Goal: Task Accomplishment & Management: Use online tool/utility

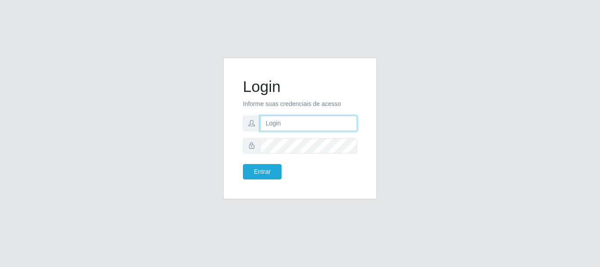
click at [287, 124] on input "text" at bounding box center [308, 123] width 97 height 15
type input "Ubiratan@confglacer"
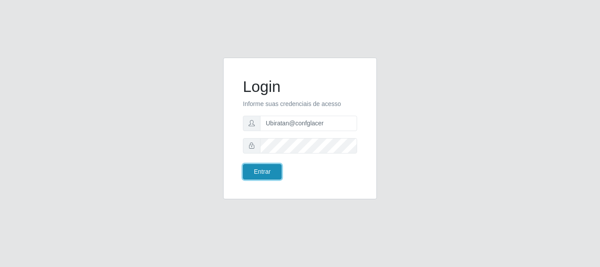
click at [276, 174] on button "Entrar" at bounding box center [262, 171] width 39 height 15
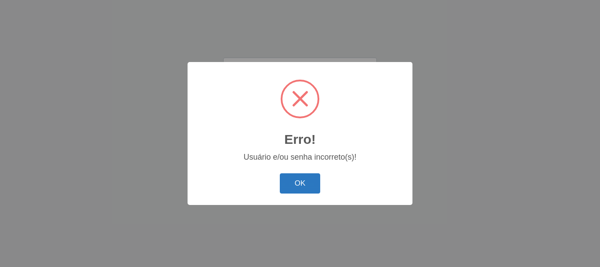
click at [305, 182] on button "OK" at bounding box center [300, 183] width 41 height 21
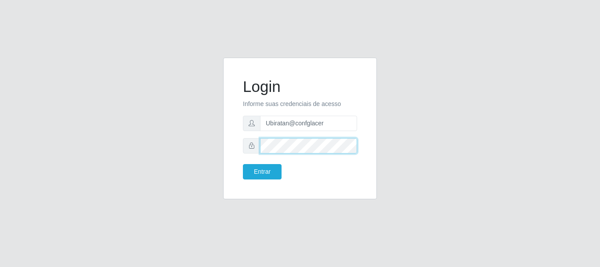
click at [243, 164] on button "Entrar" at bounding box center [262, 171] width 39 height 15
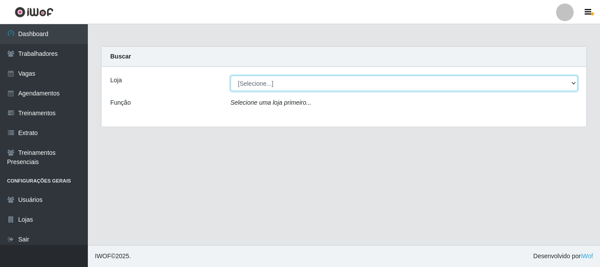
click at [259, 90] on select "[Selecione...] Glace Real Confeitaria" at bounding box center [404, 83] width 347 height 15
select select "445"
click at [231, 76] on select "[Selecione...] Glace Real Confeitaria" at bounding box center [404, 83] width 347 height 15
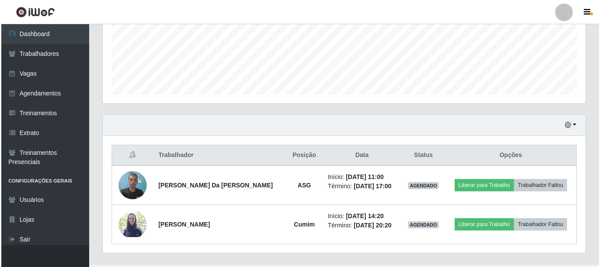
scroll to position [182, 483]
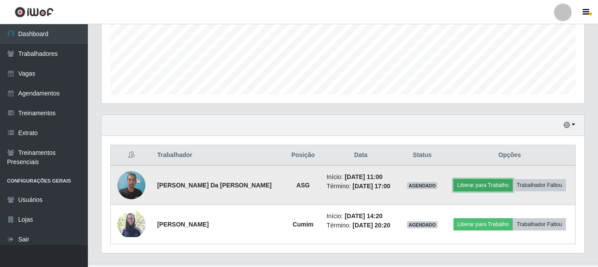
click at [499, 188] on button "Liberar para Trabalho" at bounding box center [482, 185] width 59 height 12
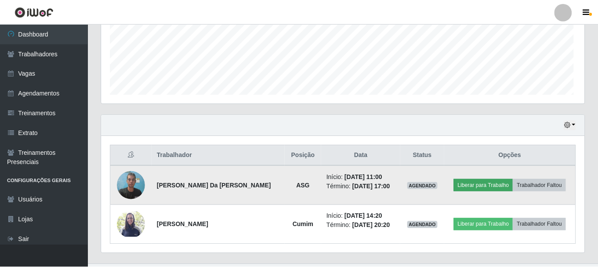
scroll to position [182, 478]
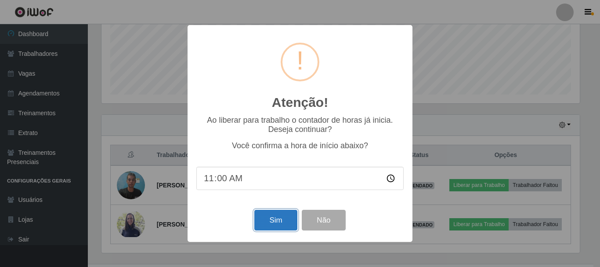
click at [268, 218] on button "Sim" at bounding box center [275, 220] width 43 height 21
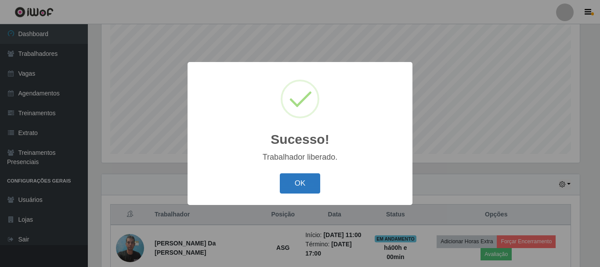
click at [300, 173] on button "OK" at bounding box center [300, 183] width 41 height 21
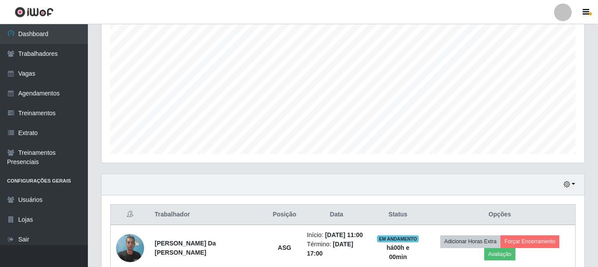
scroll to position [270, 0]
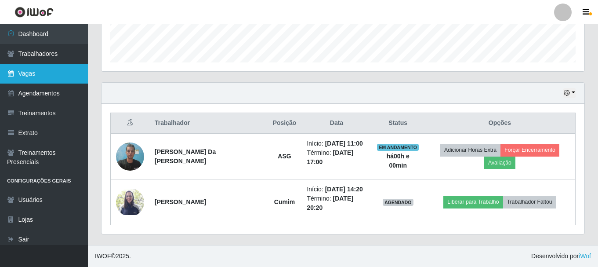
click at [14, 81] on link "Vagas" at bounding box center [44, 74] width 88 height 20
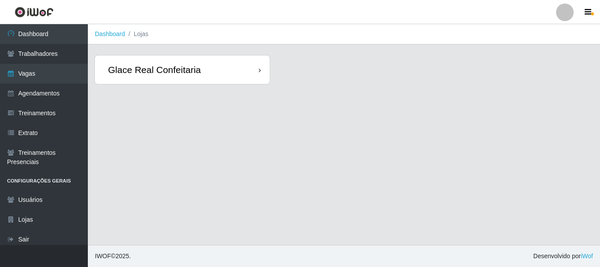
click at [217, 66] on div "Glace Real Confeitaria" at bounding box center [182, 69] width 175 height 29
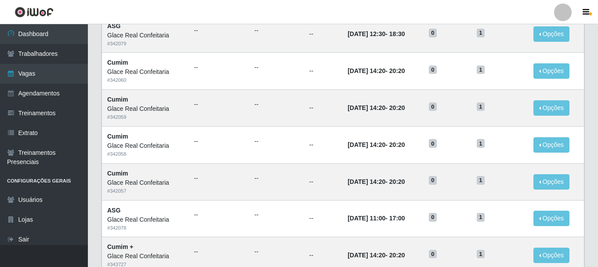
scroll to position [478, 0]
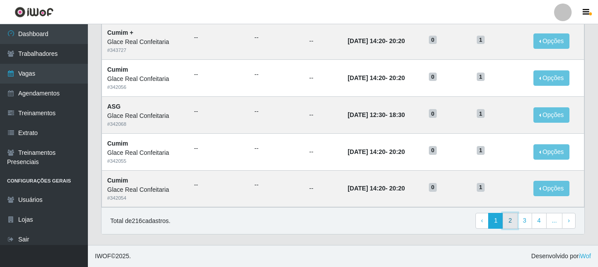
click at [511, 226] on link "2" at bounding box center [509, 221] width 15 height 16
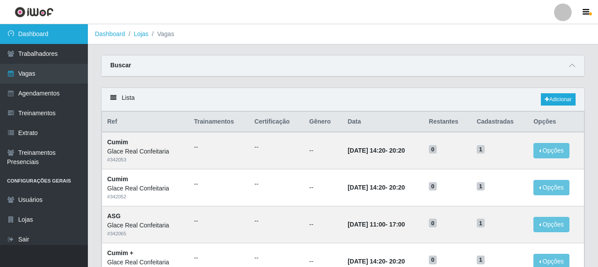
click at [38, 37] on link "Dashboard" at bounding box center [44, 34] width 88 height 20
